Goal: Task Accomplishment & Management: Use online tool/utility

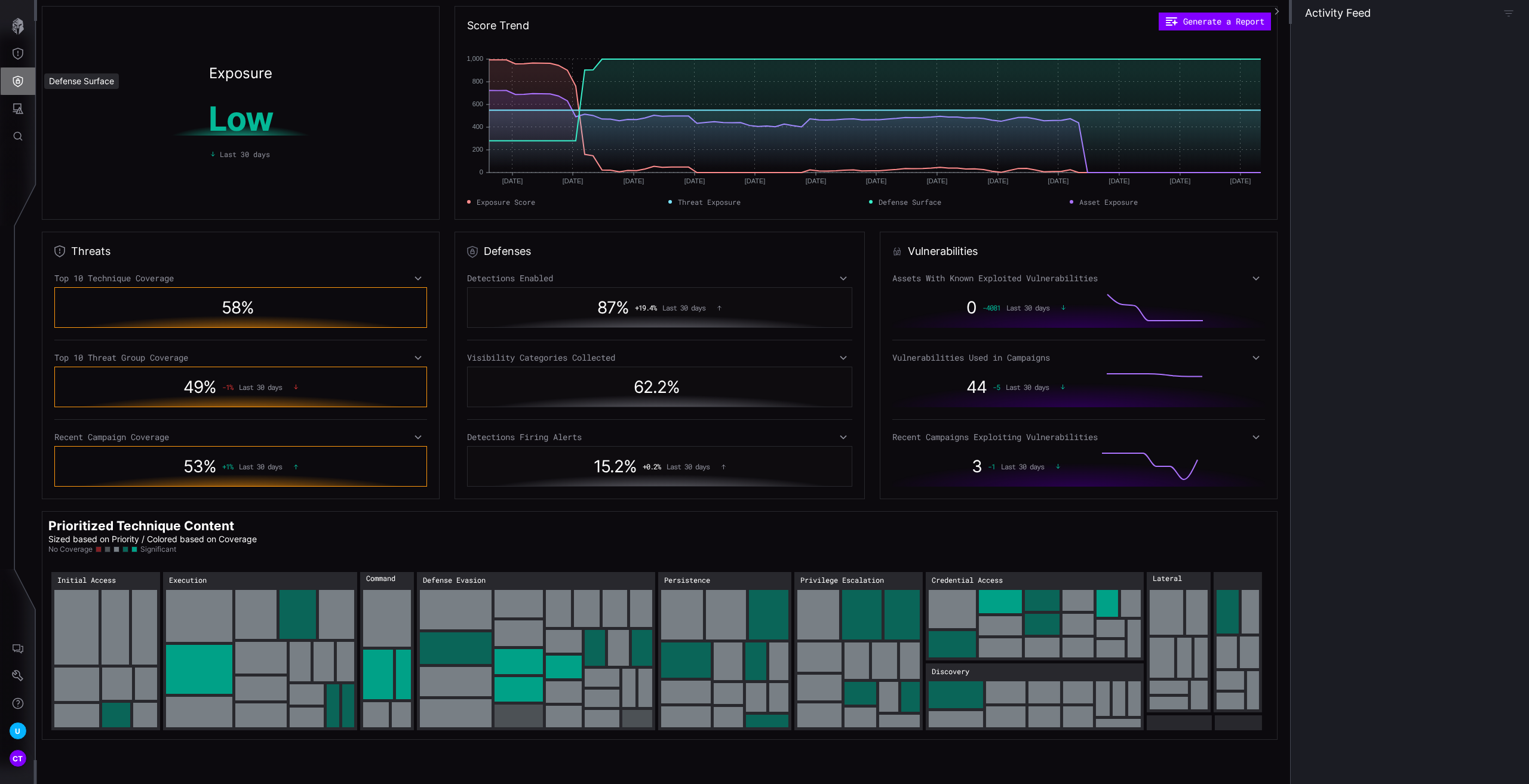
click at [24, 92] on button "Defense Surface" at bounding box center [18, 81] width 35 height 27
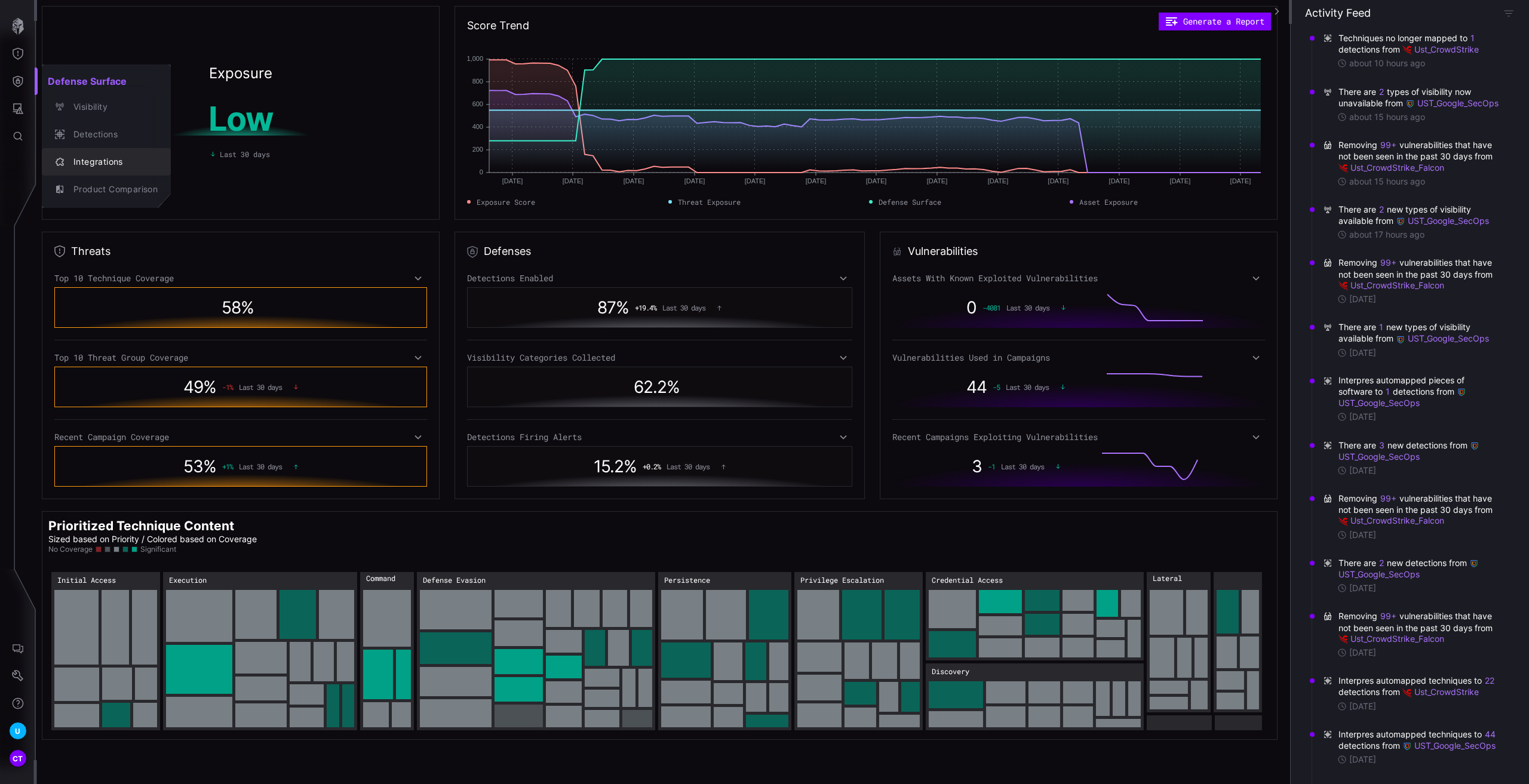
click at [96, 158] on div "Integrations" at bounding box center [112, 162] width 90 height 15
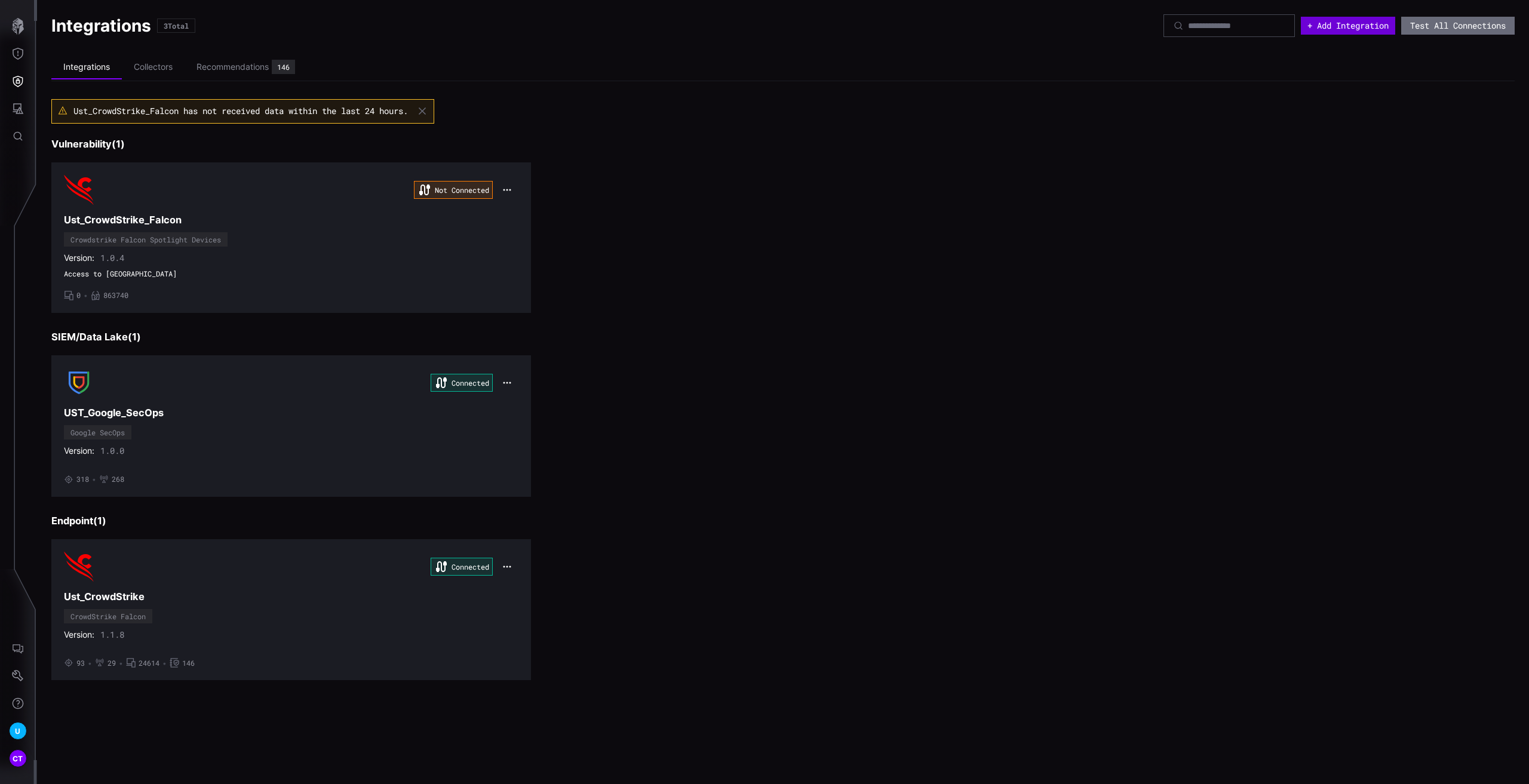
click at [1353, 27] on button "+ Add Integration" at bounding box center [1348, 26] width 95 height 18
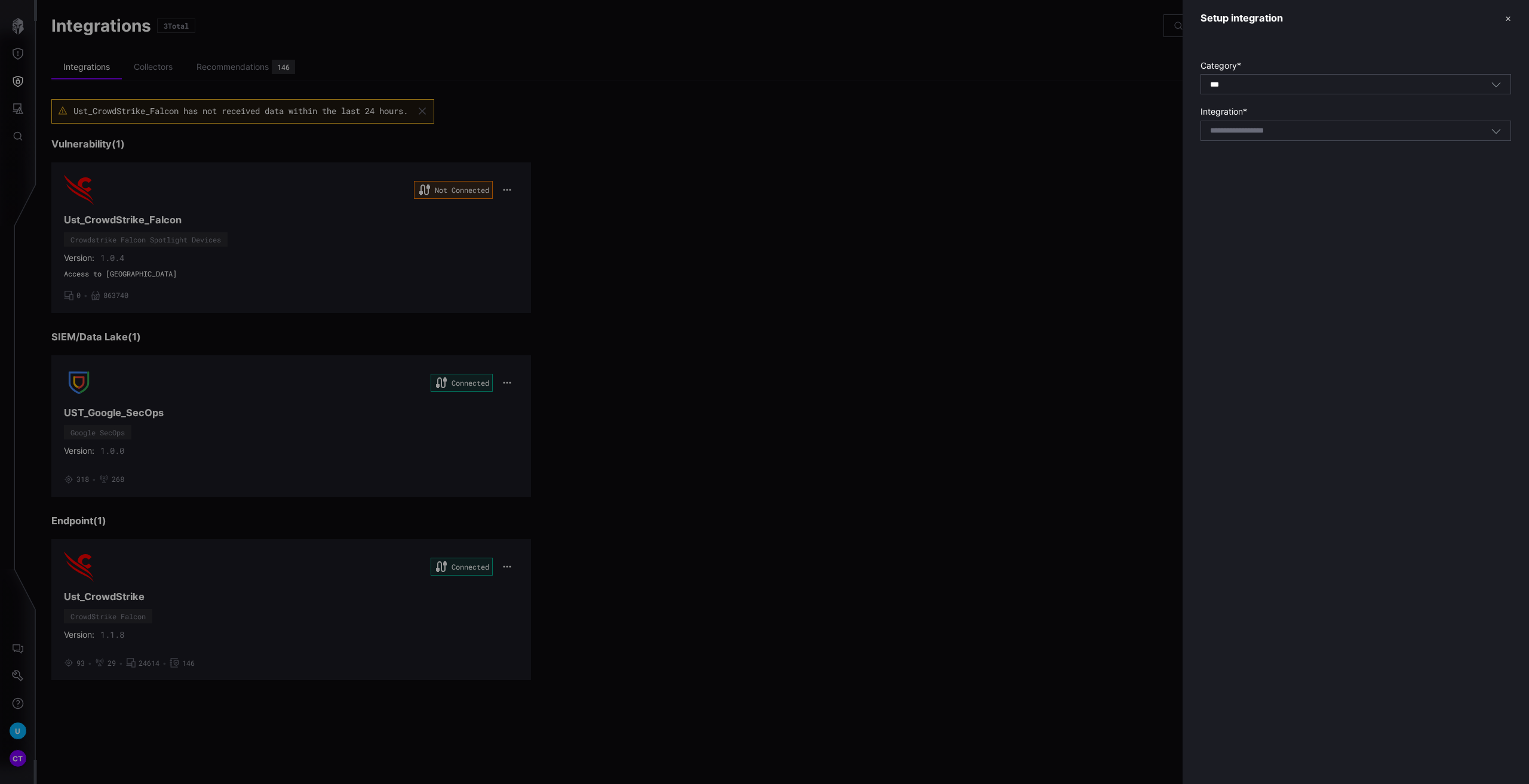
click at [1267, 137] on div "Select integration" at bounding box center [1355, 131] width 311 height 20
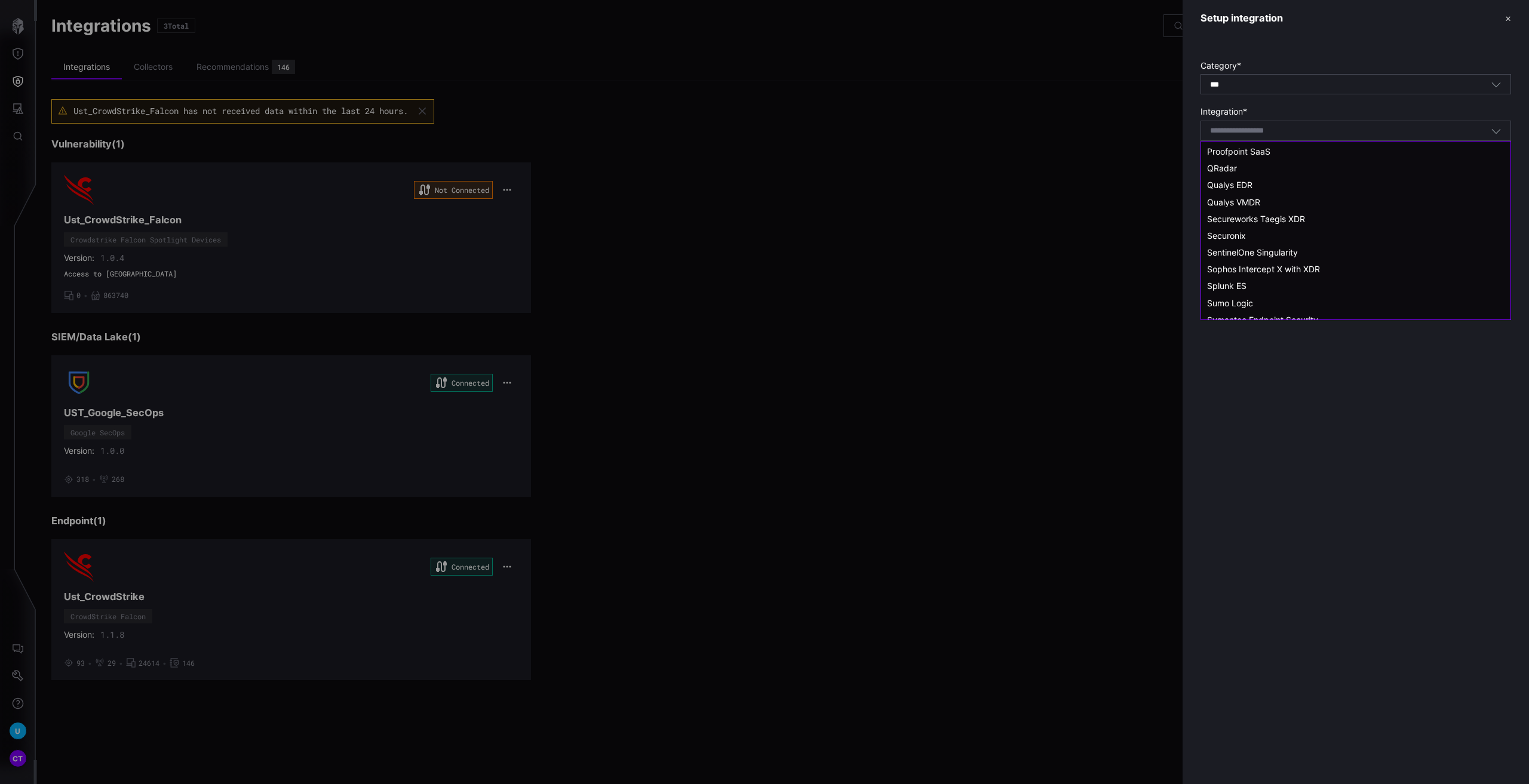
scroll to position [896, 0]
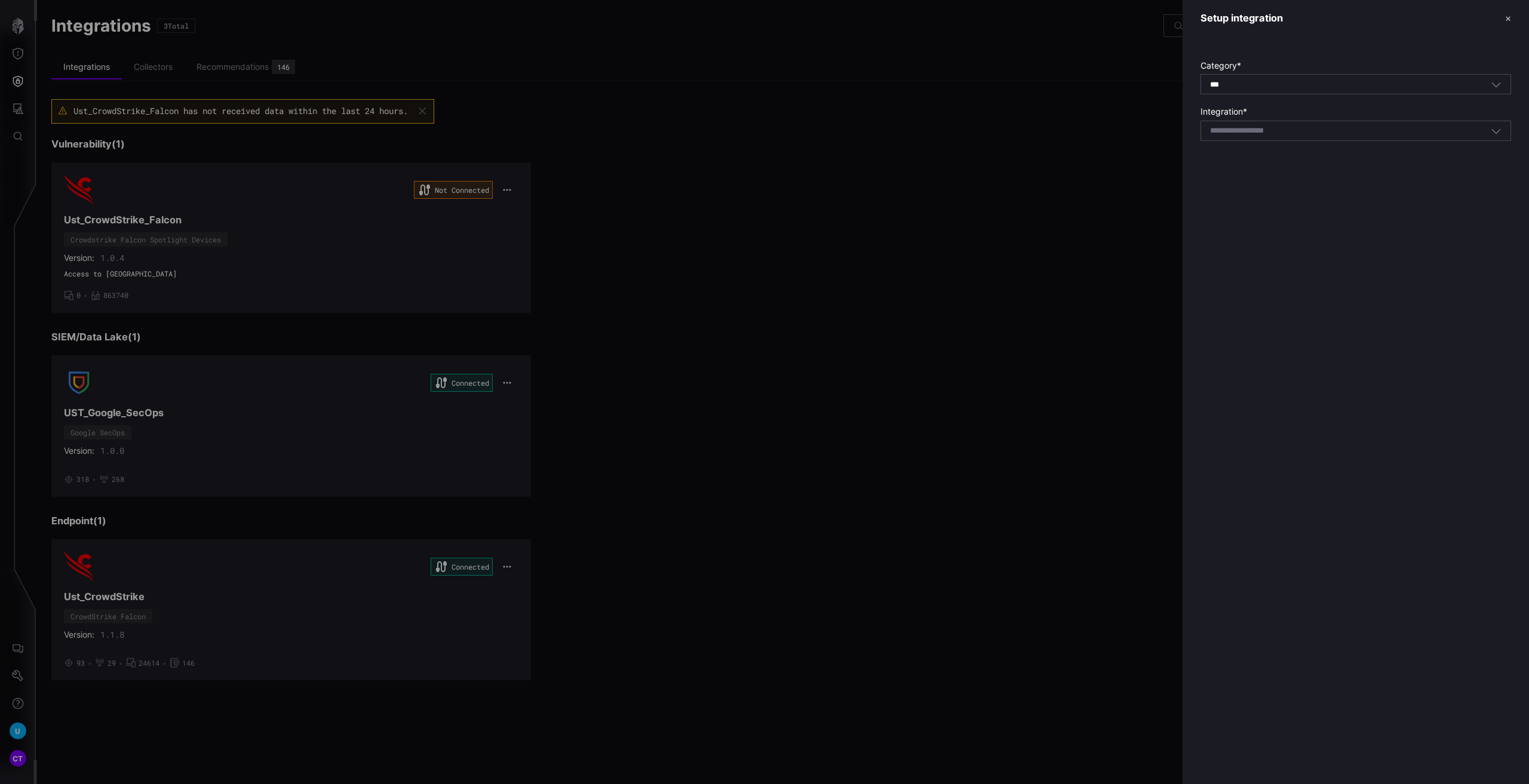
click at [1321, 380] on div "Setup integration ✕ Category * *** All Integration * Select integration" at bounding box center [1355, 392] width 346 height 784
click at [1006, 283] on div at bounding box center [764, 392] width 1529 height 784
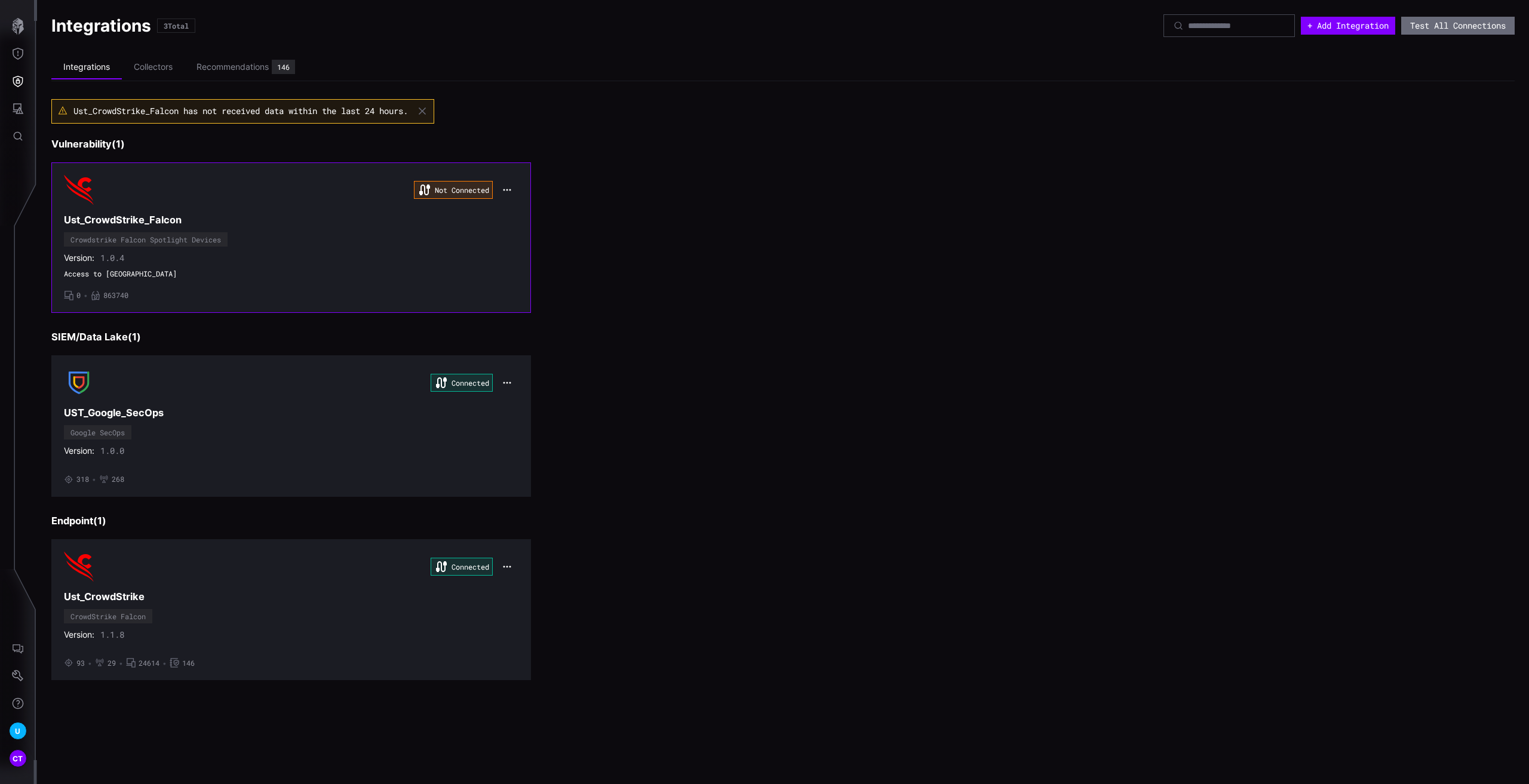
click at [295, 221] on h3 "Ust_CrowdStrike_Falcon" at bounding box center [291, 220] width 455 height 12
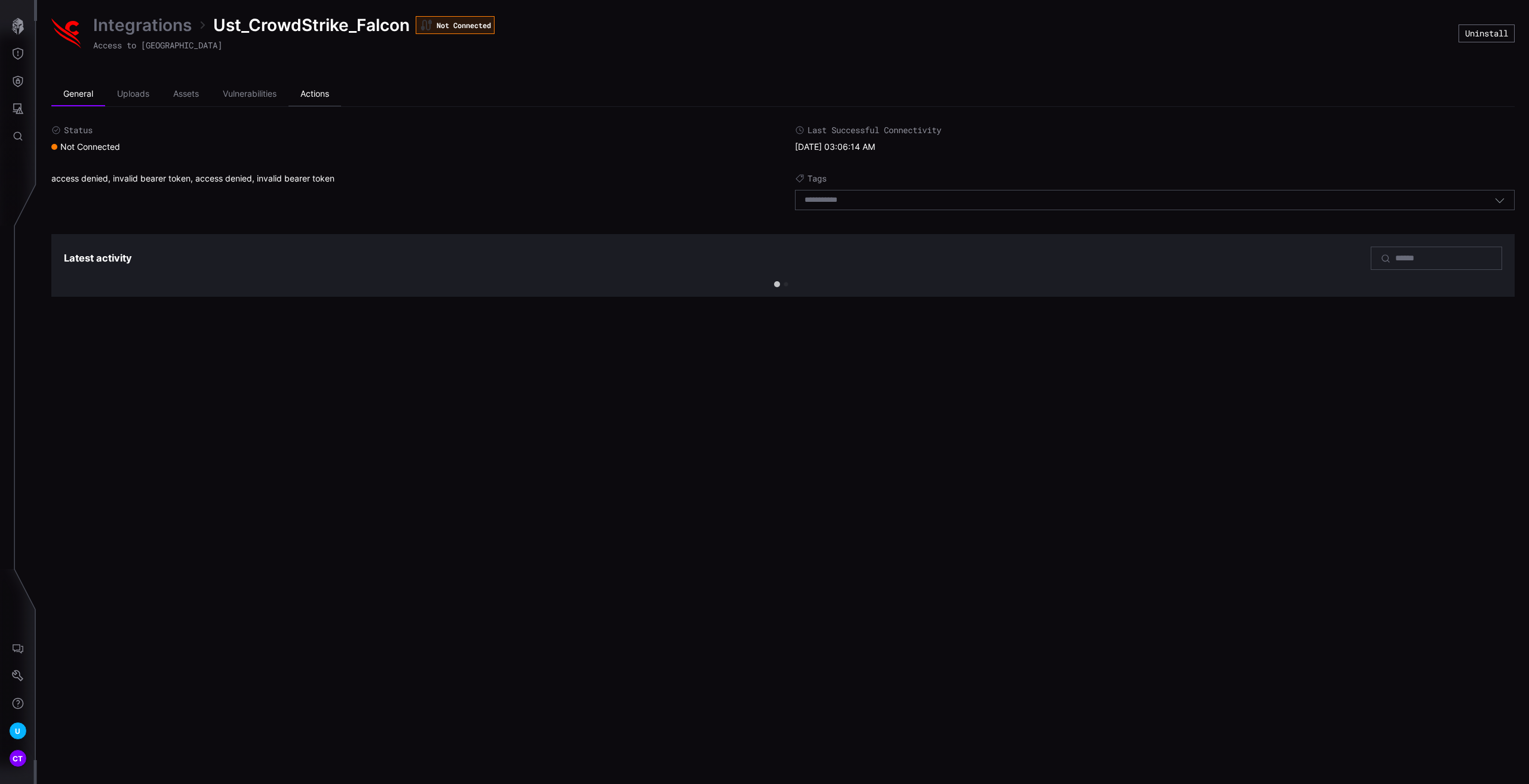
click at [315, 93] on li "Actions" at bounding box center [315, 94] width 53 height 24
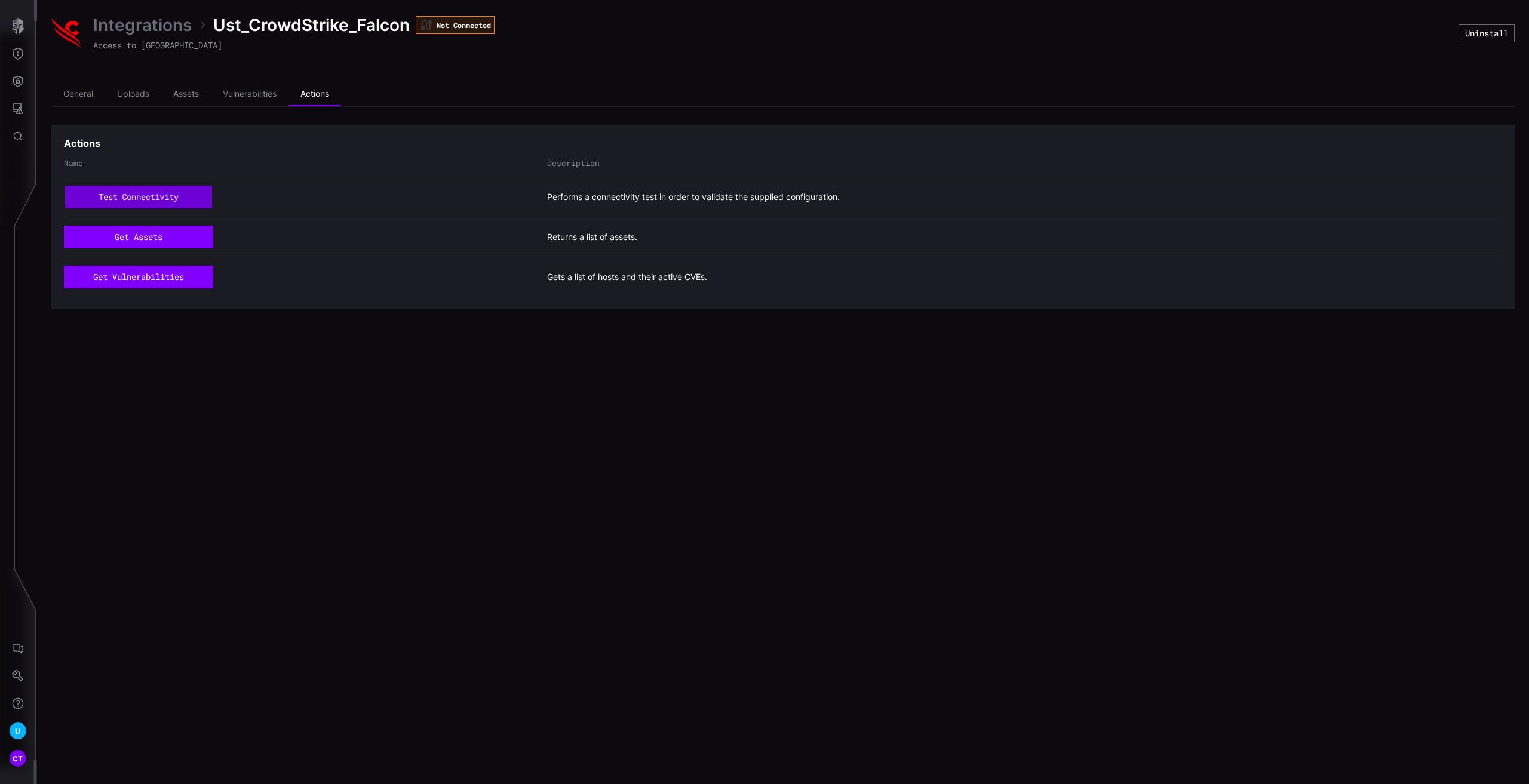
click at [129, 194] on button "test connectivity" at bounding box center [138, 197] width 146 height 22
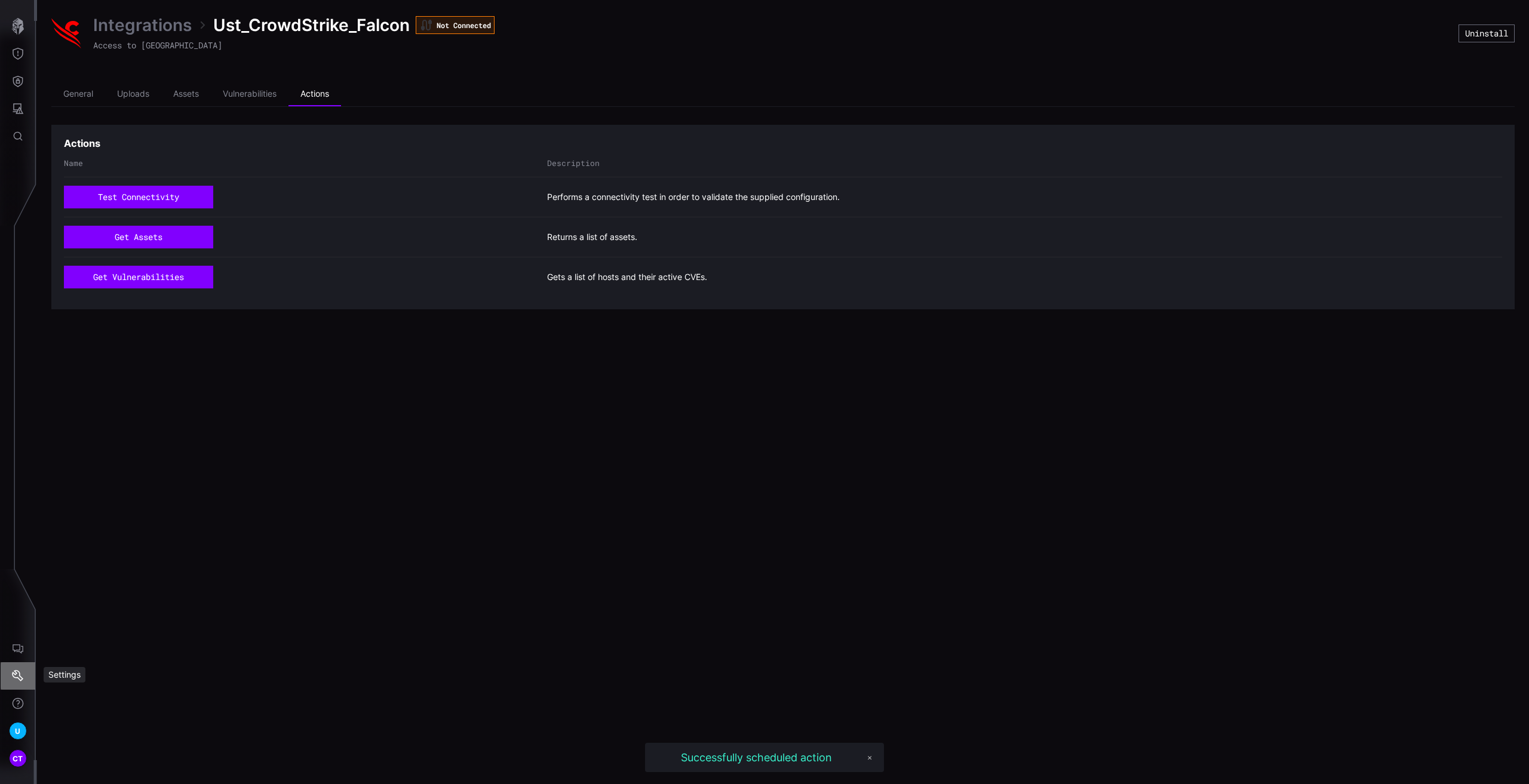
click at [12, 669] on button "Settings" at bounding box center [18, 676] width 35 height 27
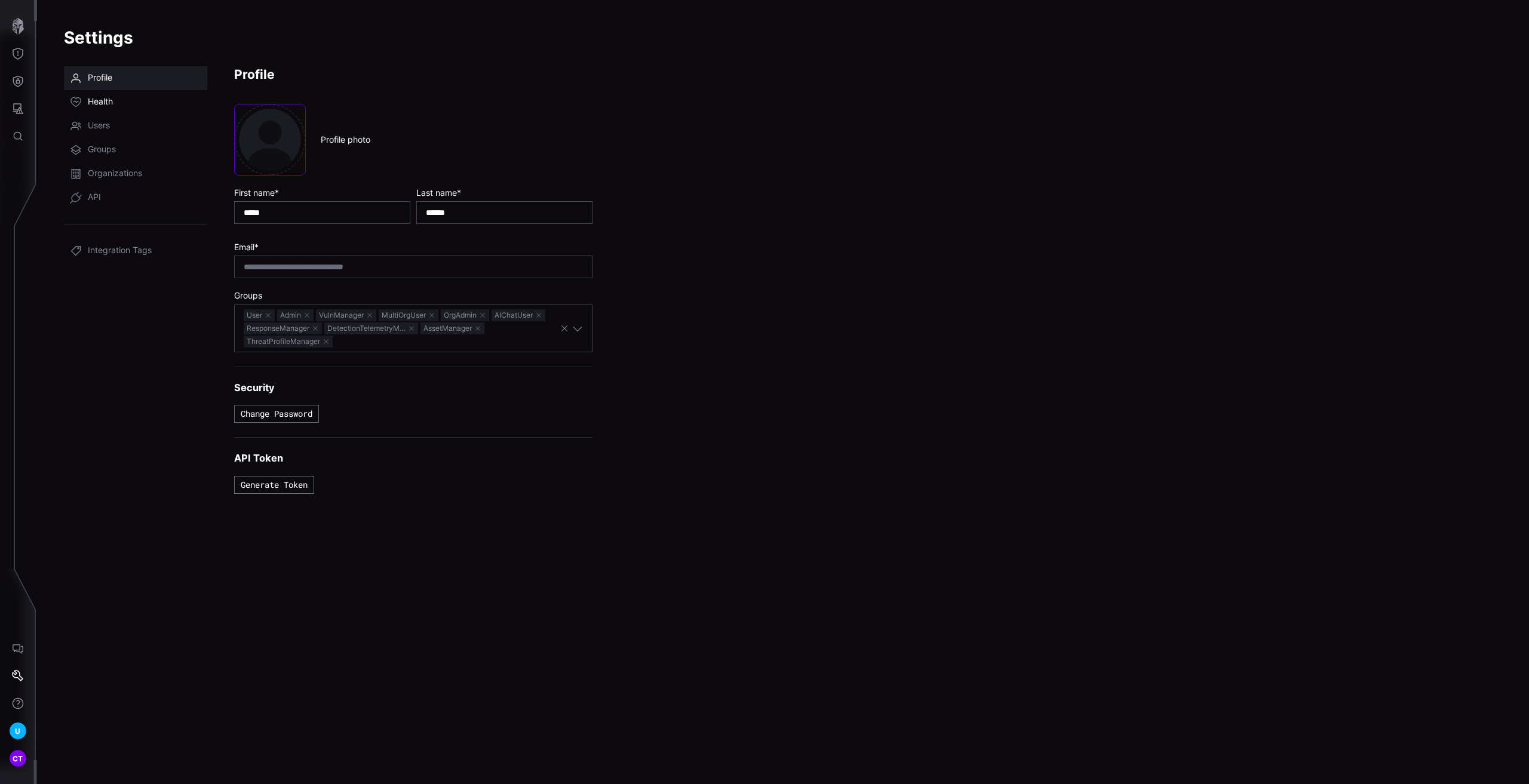
click at [116, 103] on link "Health" at bounding box center [135, 101] width 143 height 24
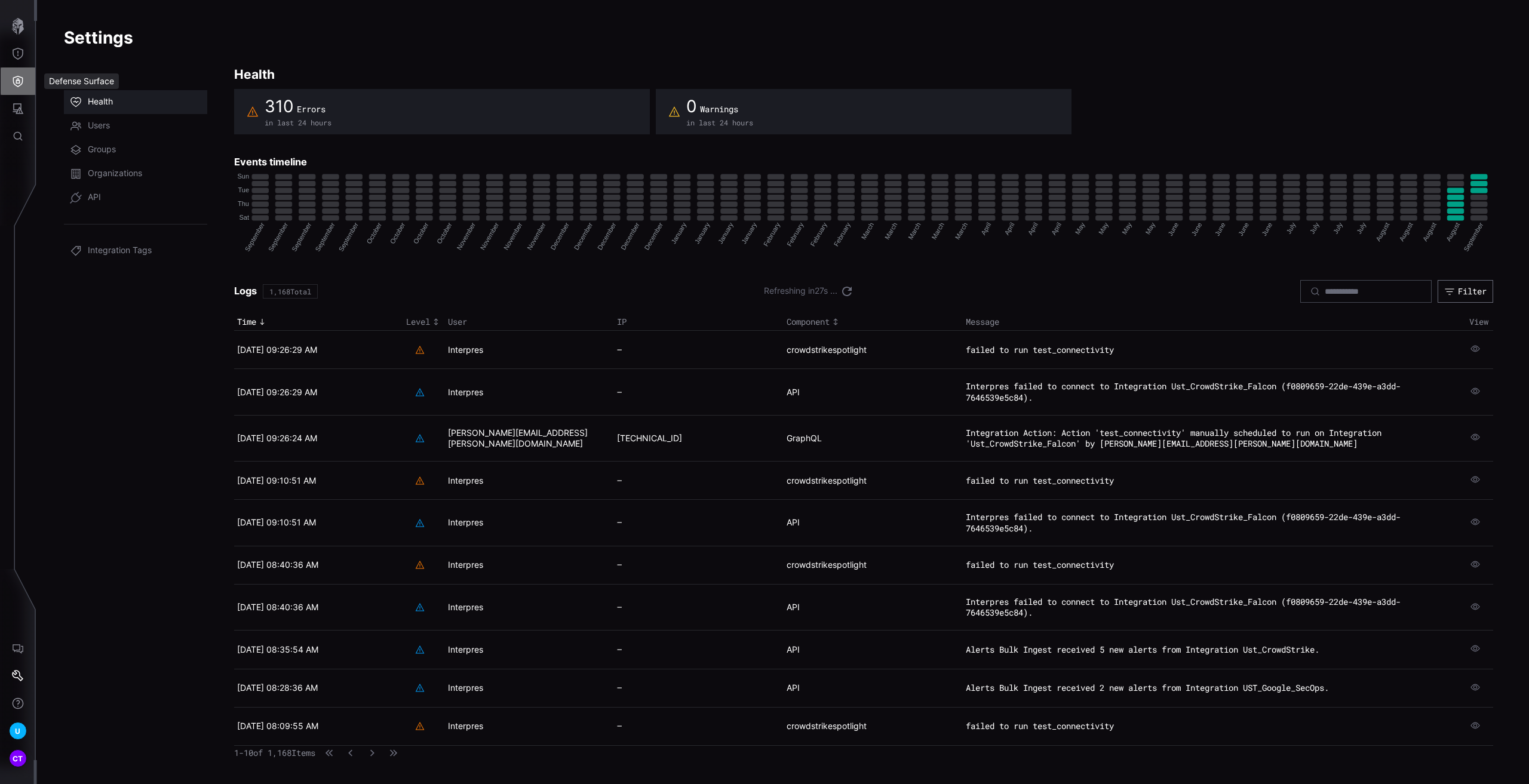
click at [21, 77] on icon "Defense Surface" at bounding box center [18, 81] width 10 height 12
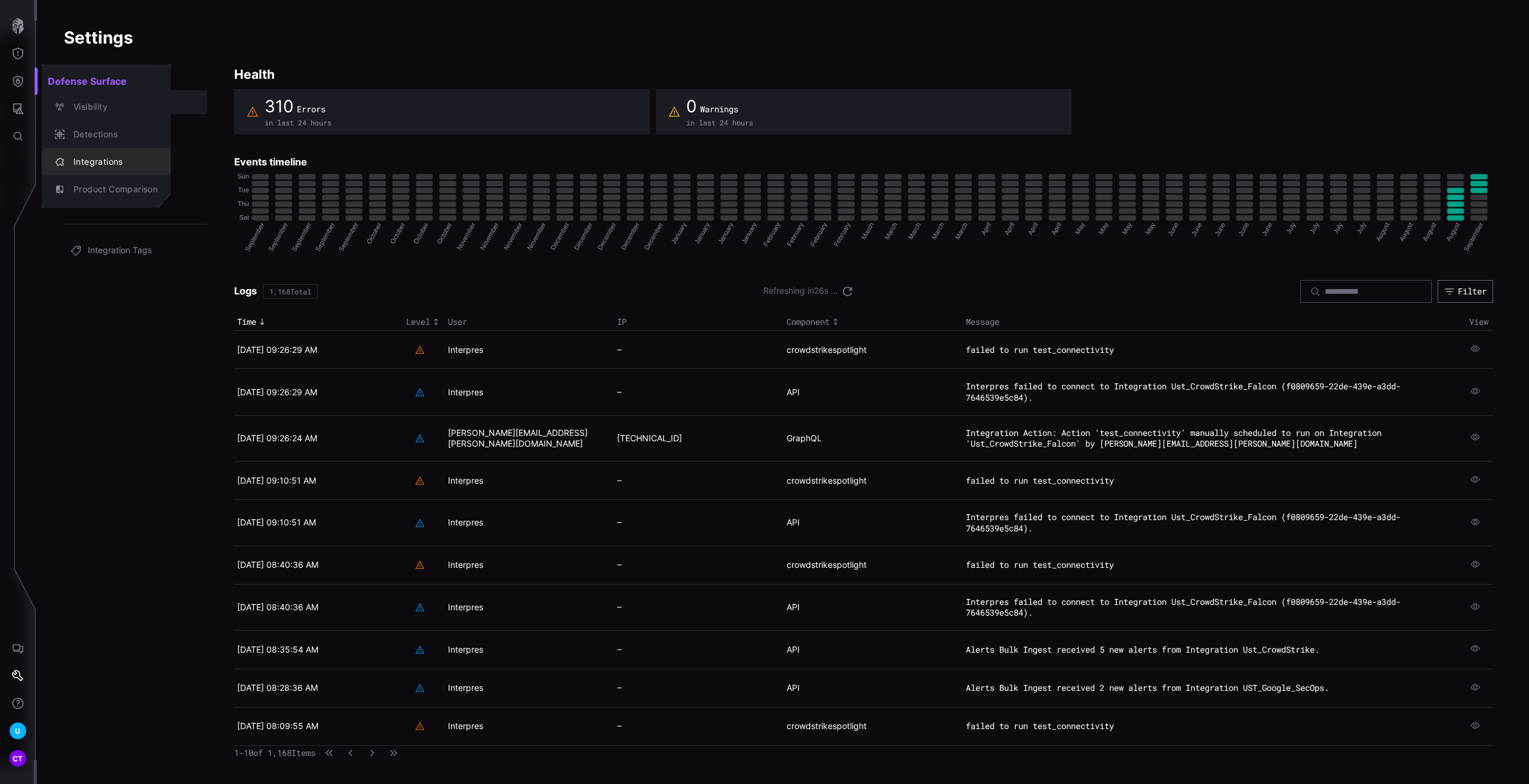
click at [105, 163] on div "Integrations" at bounding box center [112, 162] width 90 height 15
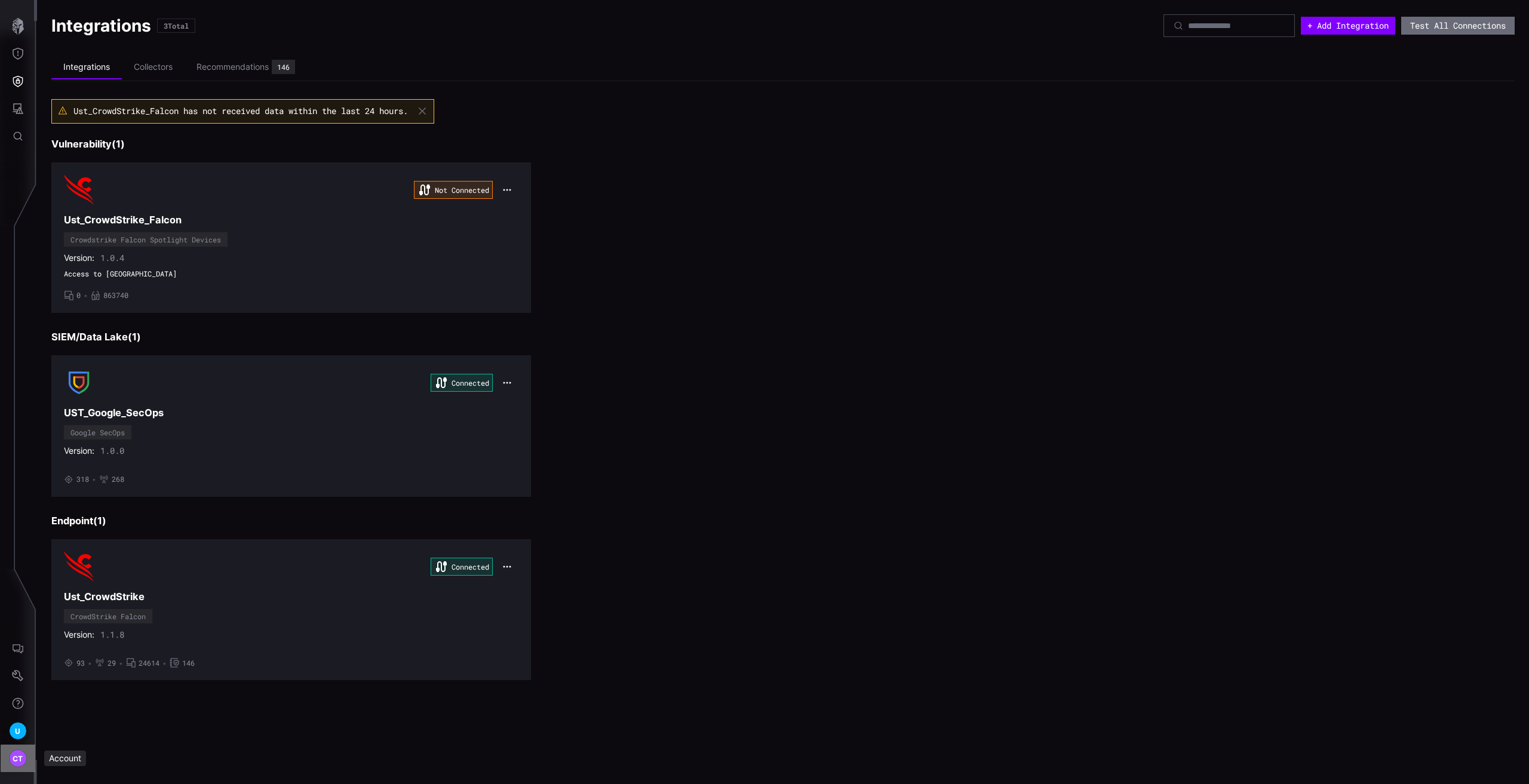
click at [17, 762] on span "CT" at bounding box center [18, 758] width 11 height 12
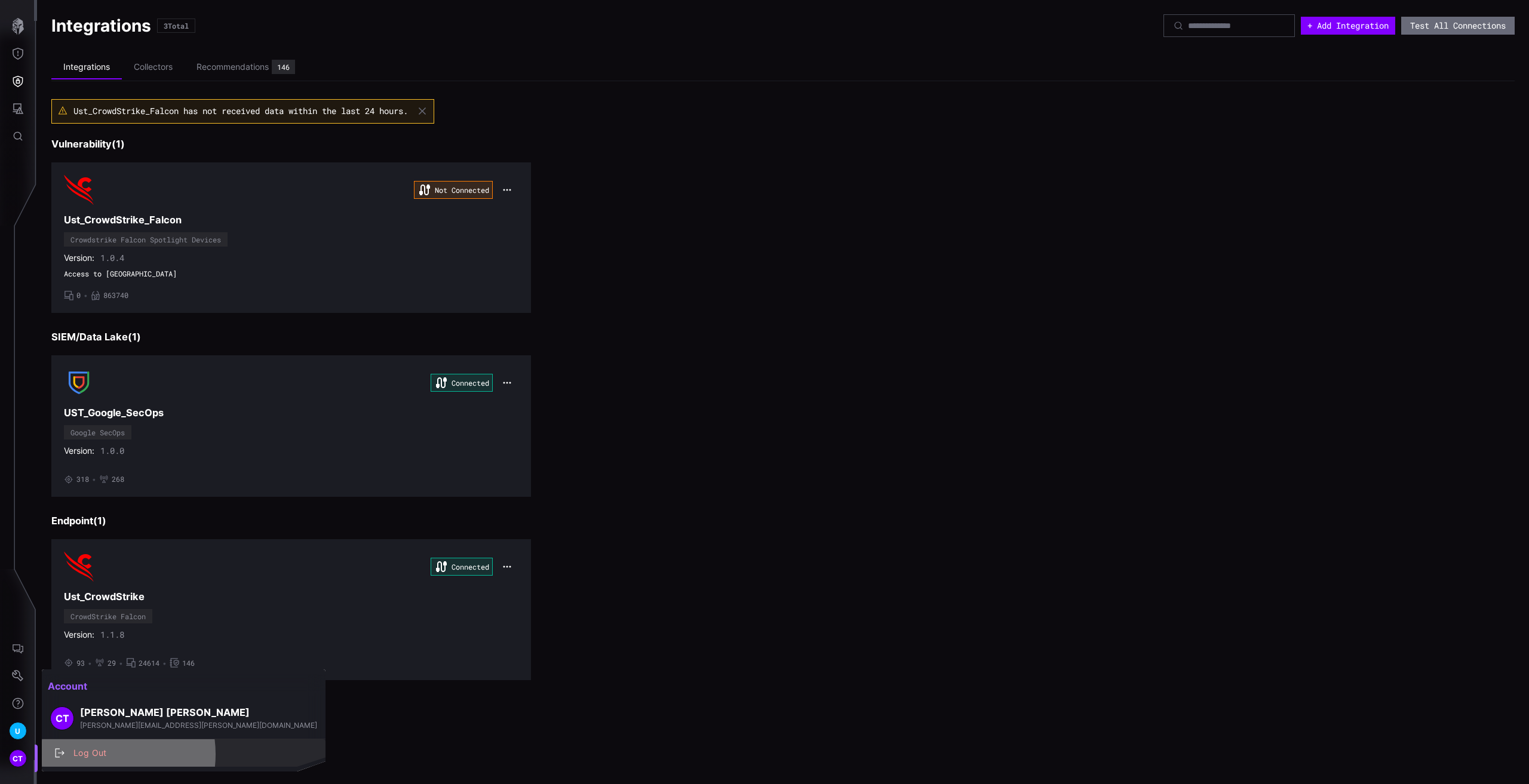
click at [101, 755] on div "Log Out" at bounding box center [190, 753] width 245 height 15
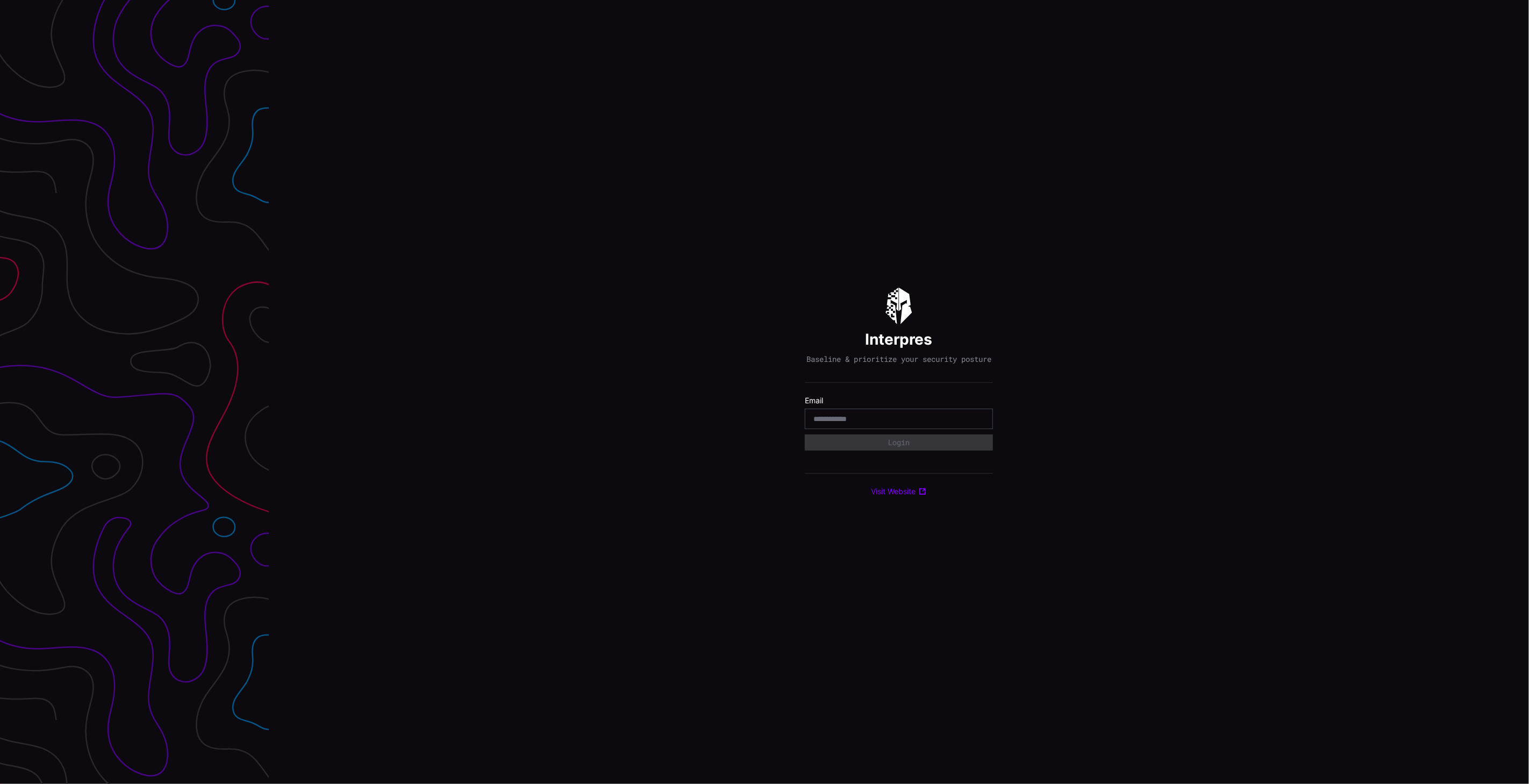
click at [864, 421] on input "email" at bounding box center [898, 419] width 171 height 10
type input "**********"
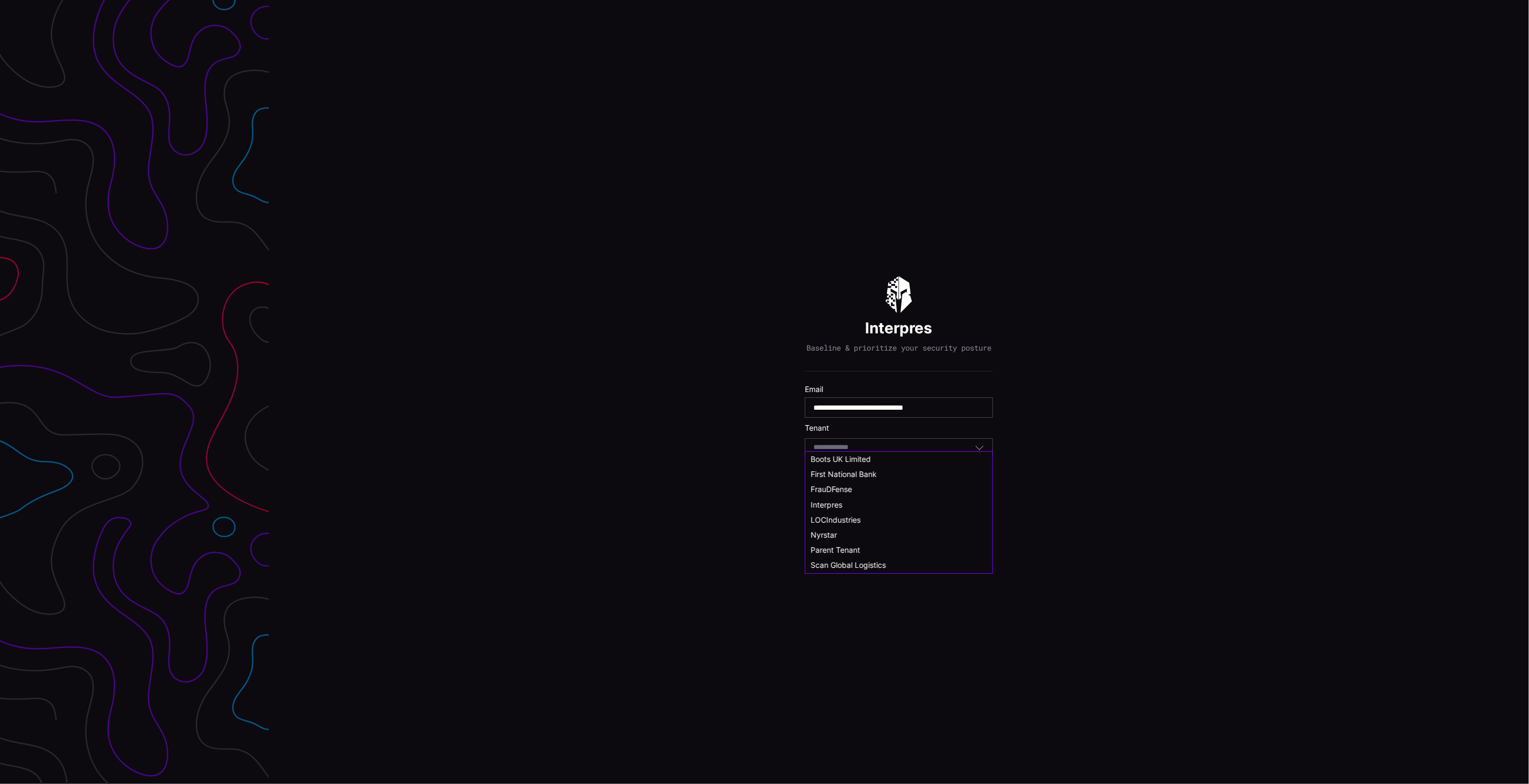
click at [854, 449] on input at bounding box center [841, 447] width 55 height 9
click at [850, 552] on div "Nyrstar" at bounding box center [899, 546] width 187 height 15
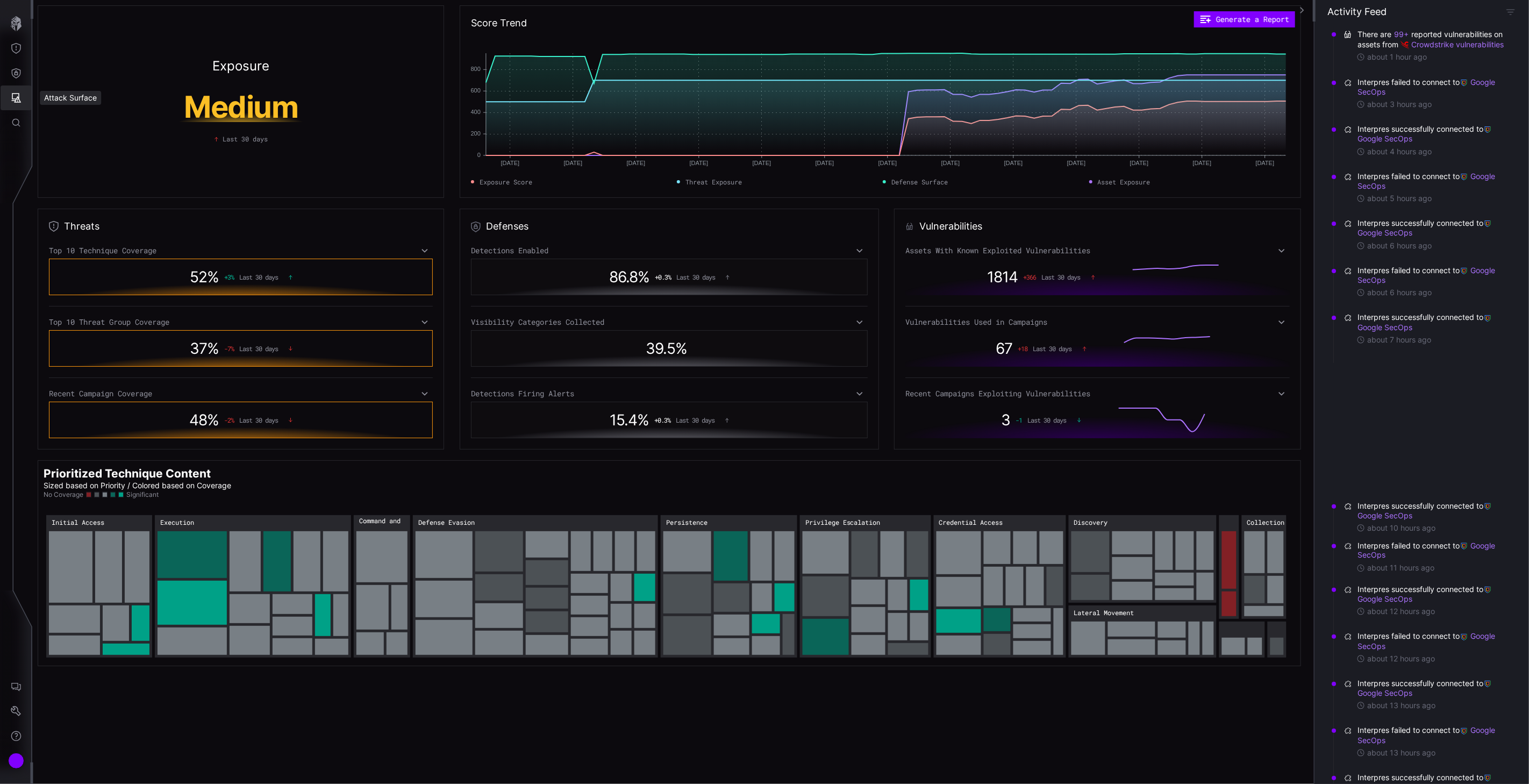
click at [12, 93] on icon "Attack Surface" at bounding box center [15, 98] width 10 height 10
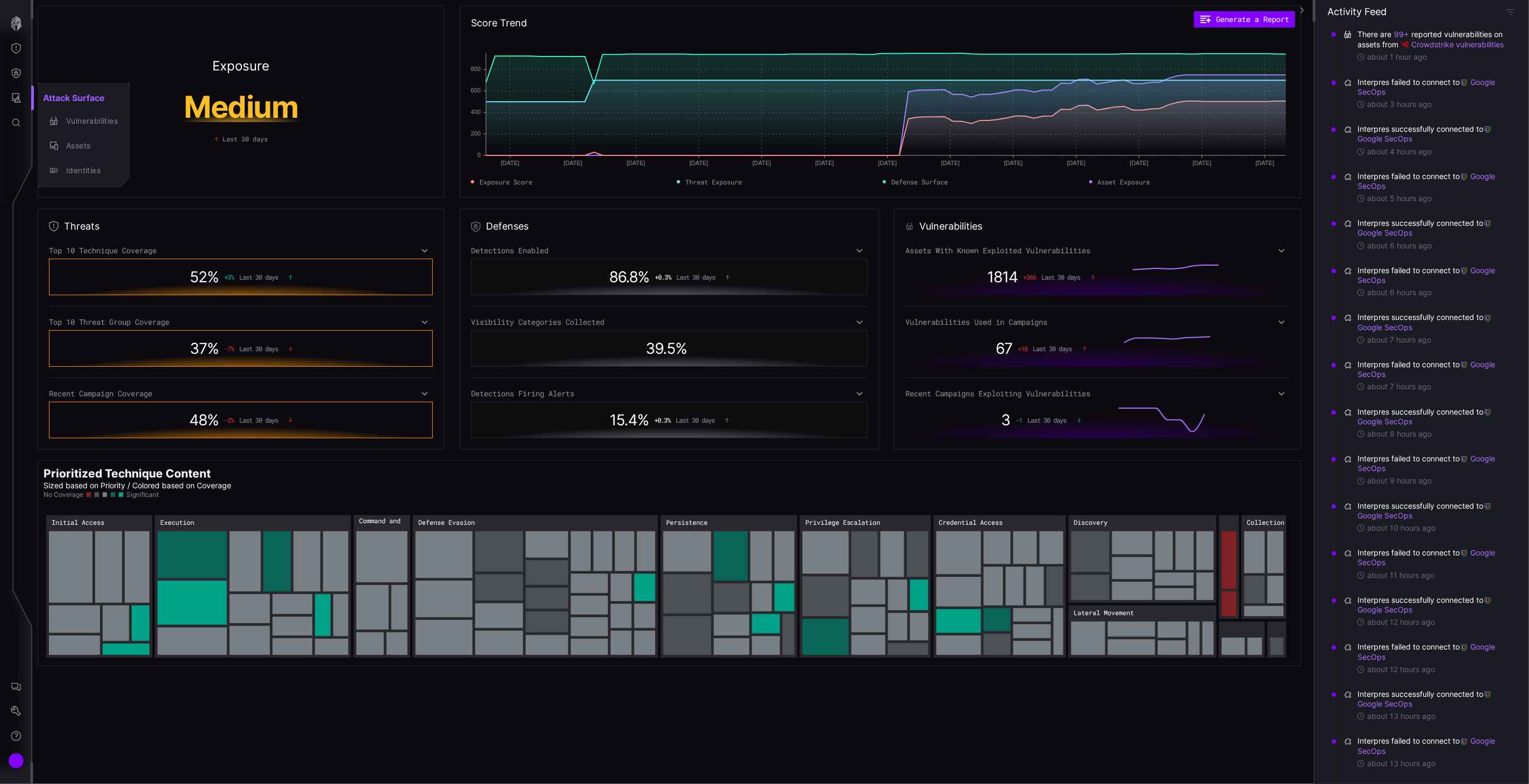
click at [16, 67] on div at bounding box center [764, 392] width 1529 height 784
click at [15, 70] on icon "Defense Surface" at bounding box center [15, 73] width 10 height 10
click at [79, 140] on div "Integrations" at bounding box center [101, 146] width 81 height 13
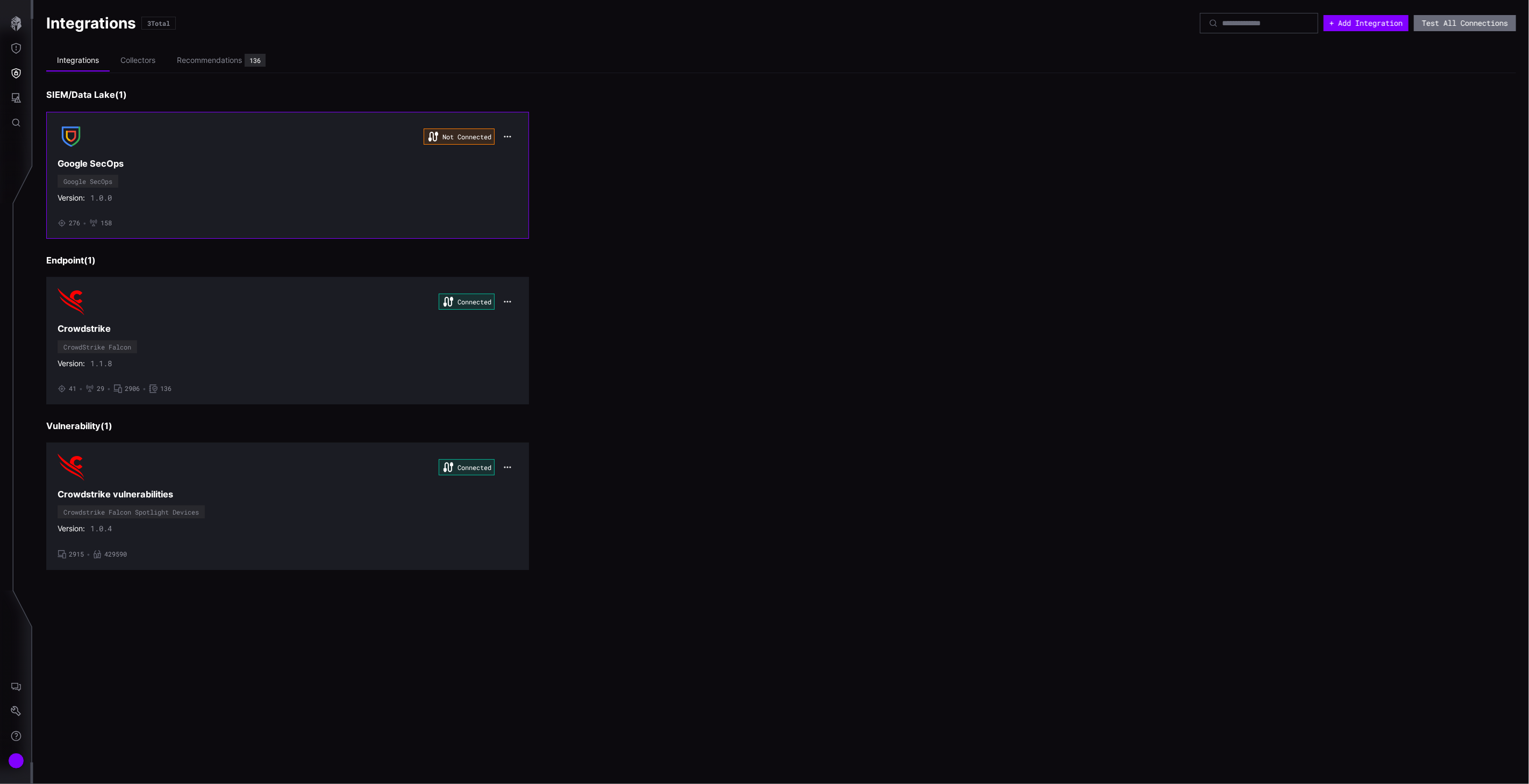
click at [255, 197] on div "Version: 1.0.0" at bounding box center [287, 198] width 460 height 10
